Goal: Browse casually

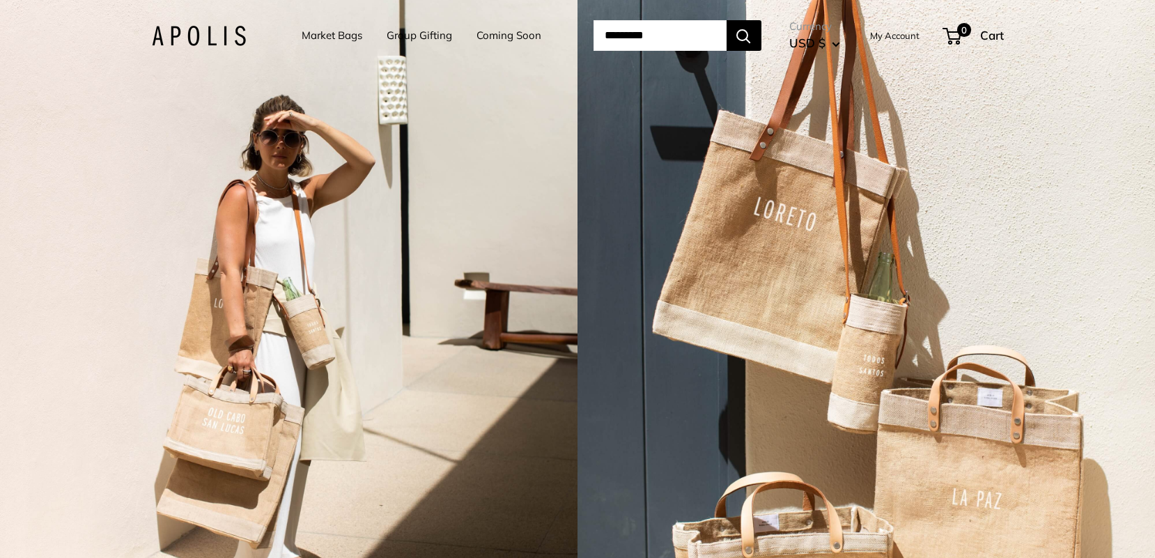
click at [323, 40] on link "Market Bags" at bounding box center [332, 36] width 61 height 20
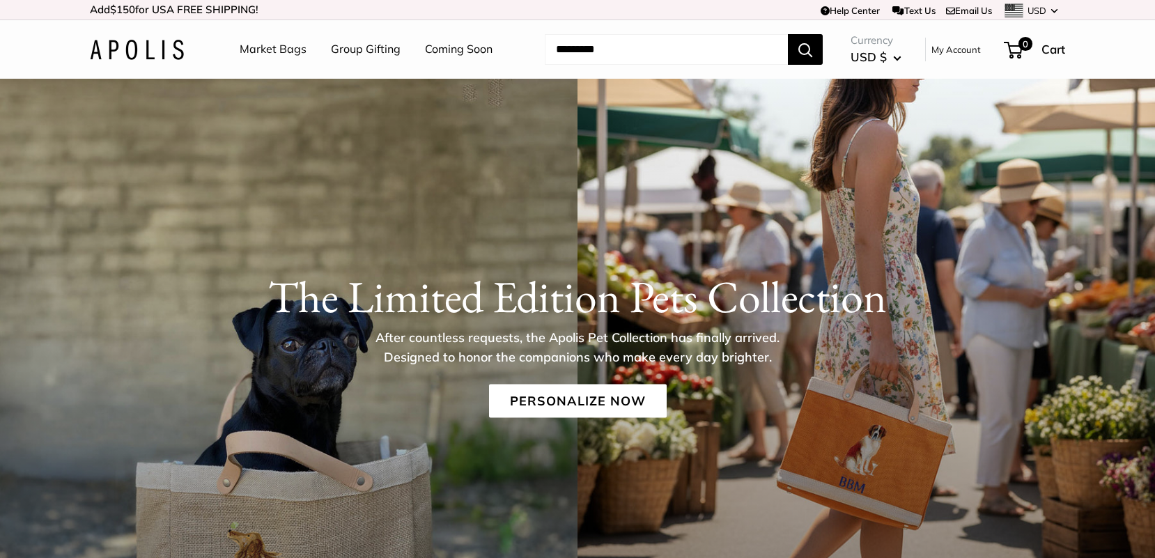
click at [440, 54] on link "Coming Soon" at bounding box center [459, 49] width 68 height 21
